Goal: Information Seeking & Learning: Learn about a topic

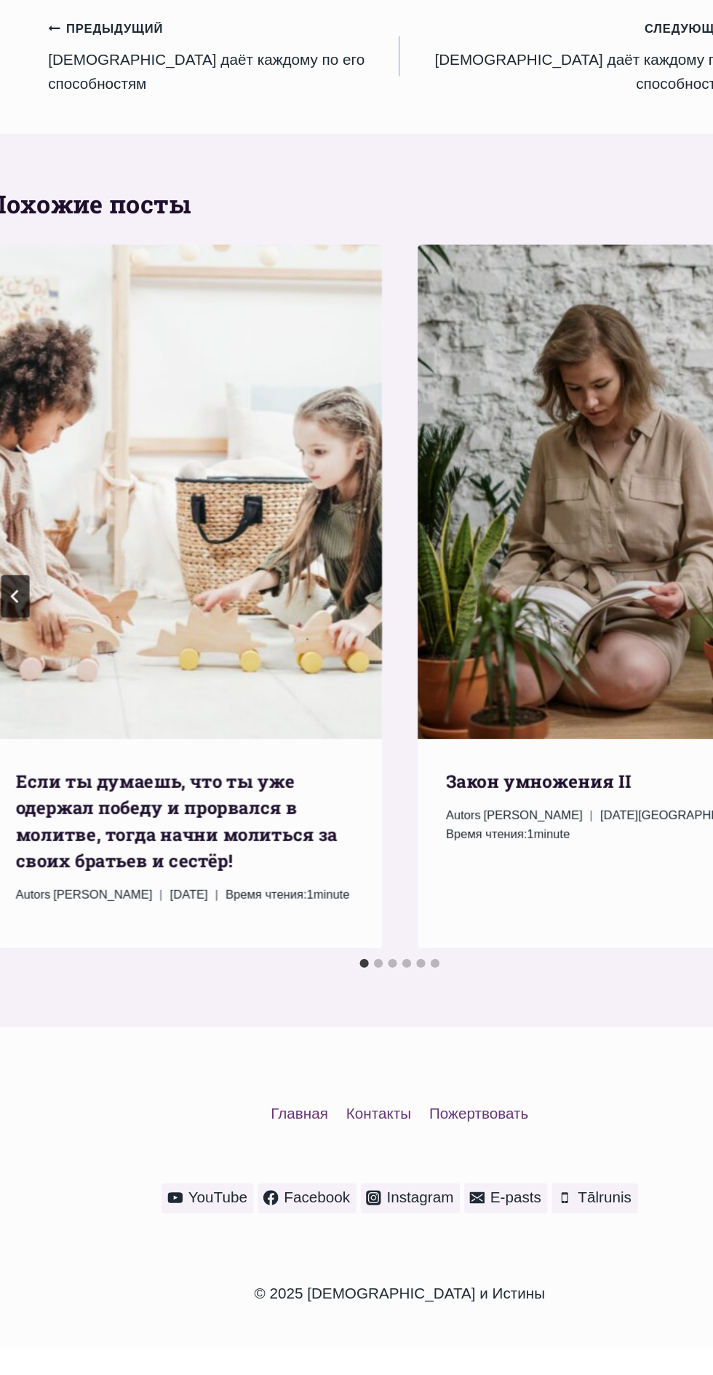
scroll to position [1310, 0]
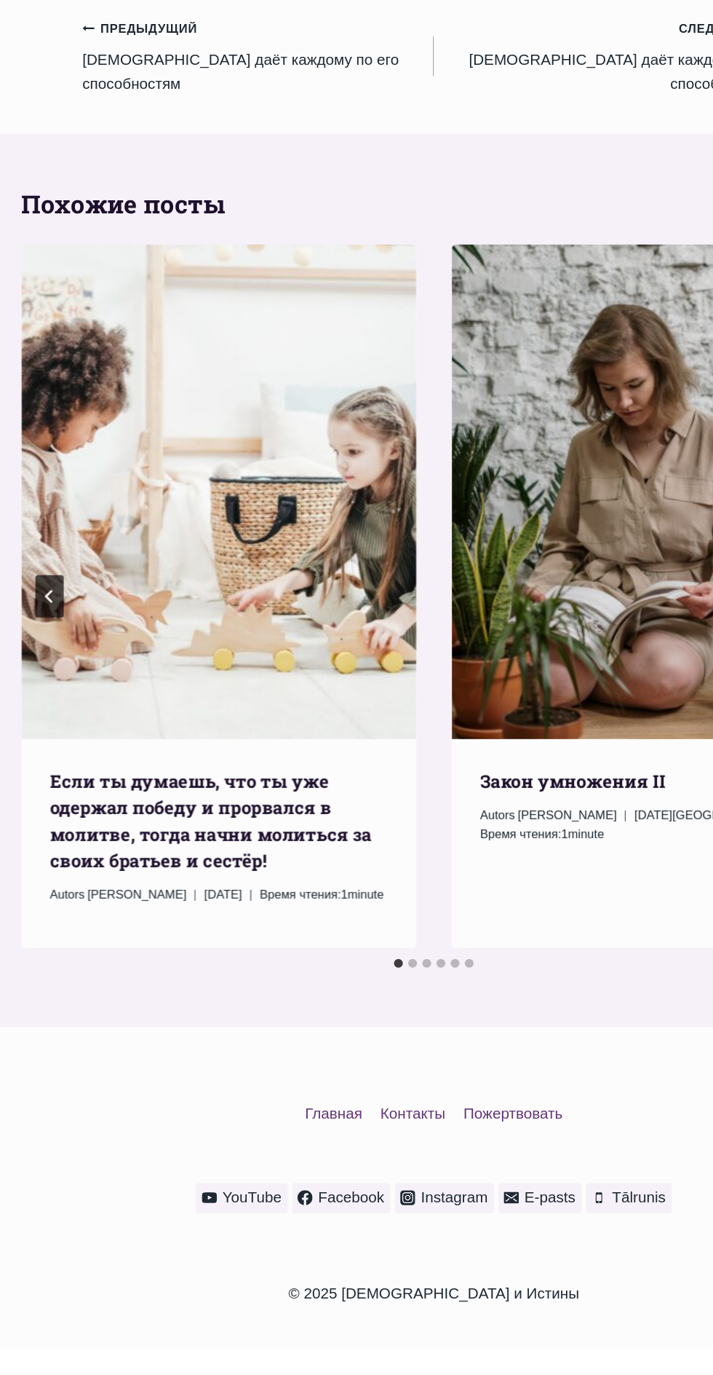
click at [148, 347] on link "Предыдущий Предыдущий [DEMOGRAPHIC_DATA] даёт каждому по его способностям" at bounding box center [212, 314] width 289 height 66
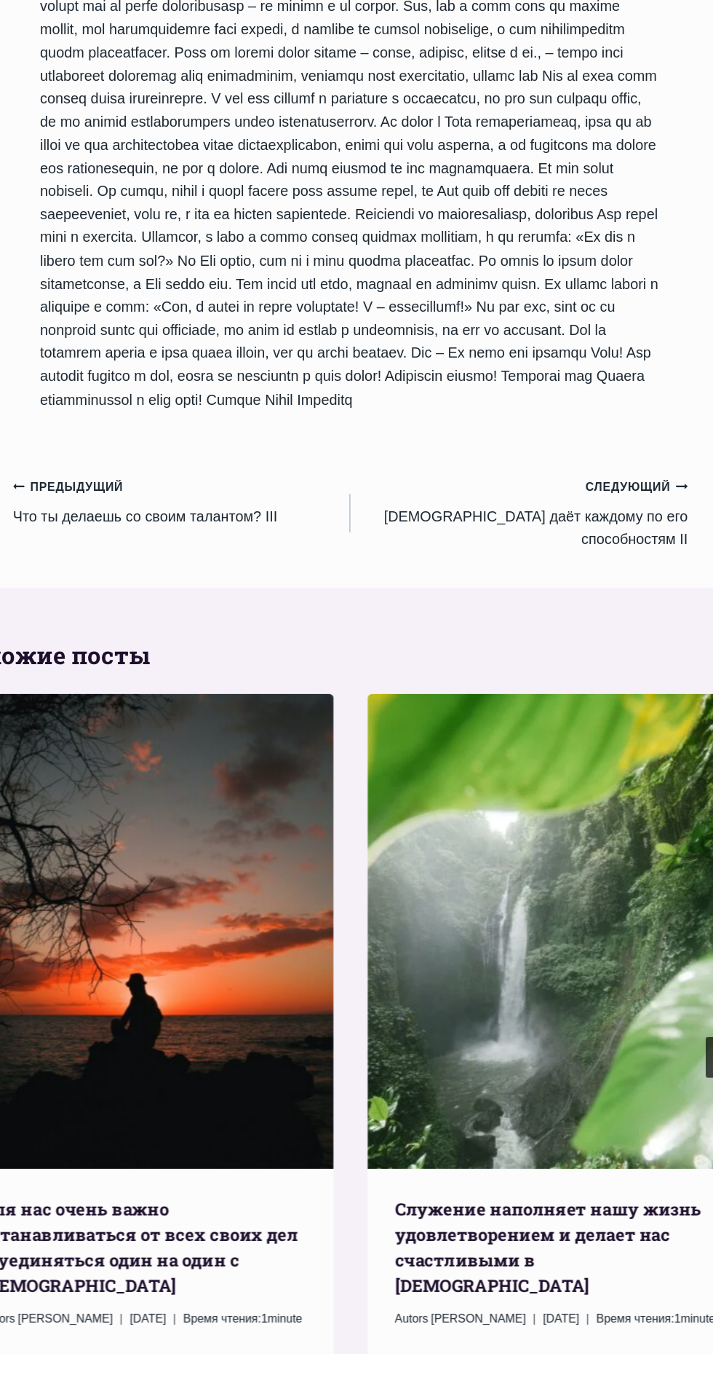
scroll to position [797, 0]
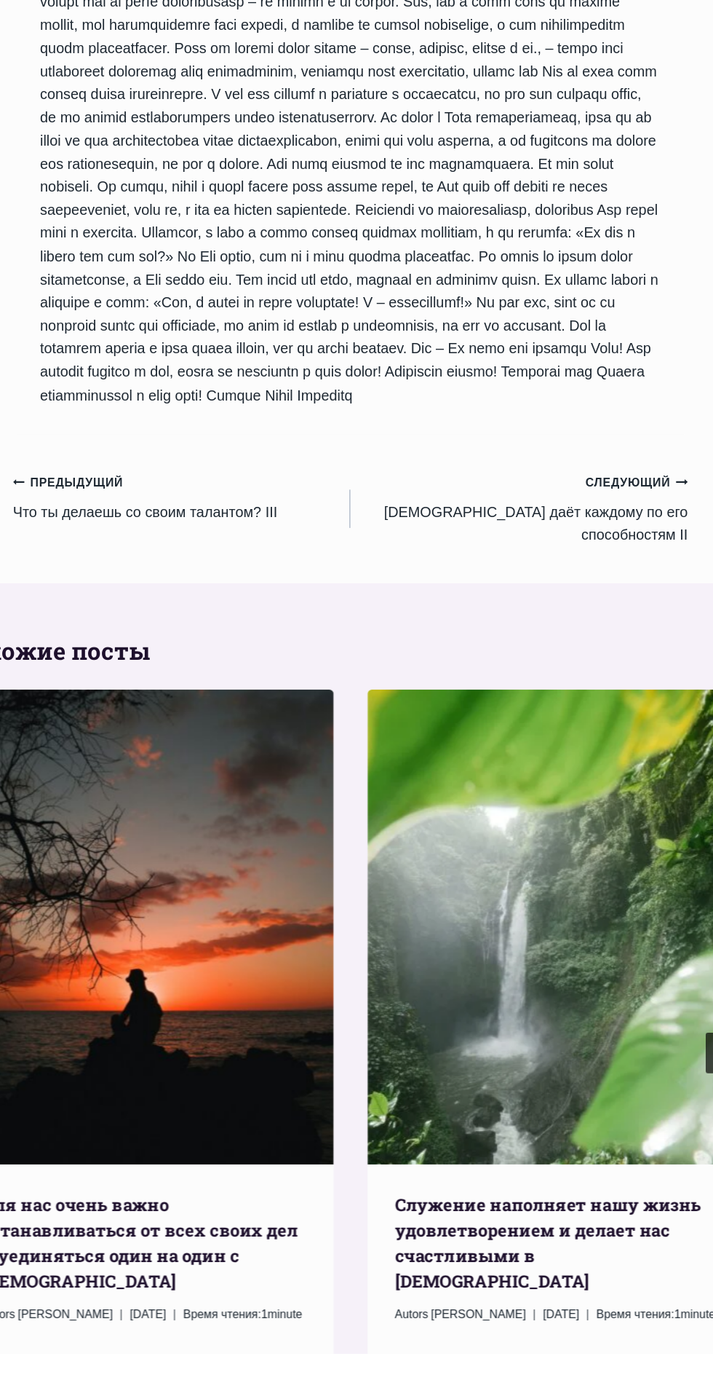
click at [598, 684] on link "Следующий Продолжить Бог даёт каждому по его способностям II" at bounding box center [501, 652] width 289 height 66
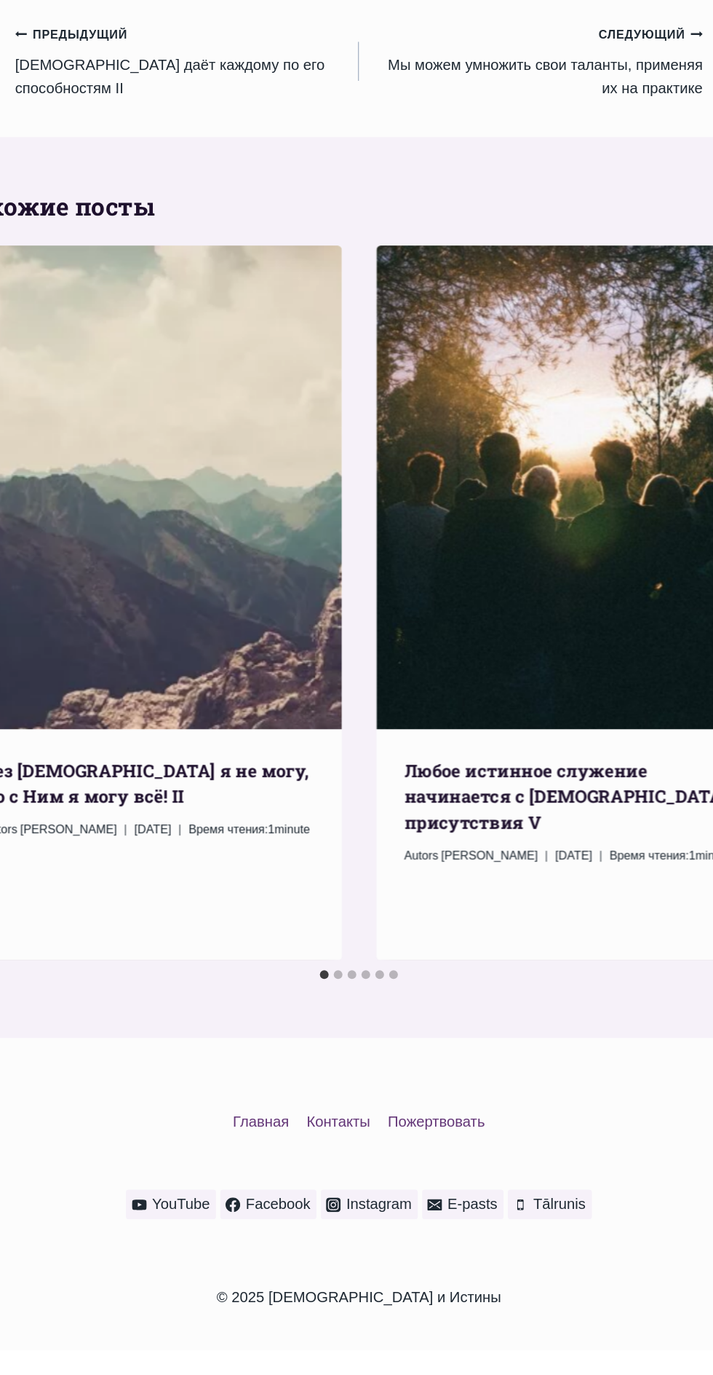
scroll to position [1854, 0]
